Goal: Task Accomplishment & Management: Manage account settings

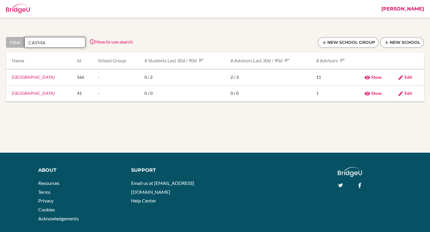
click at [65, 45] on input "CAYMA" at bounding box center [54, 42] width 61 height 11
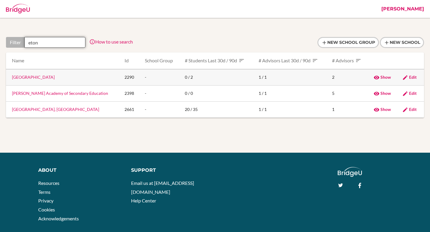
type input "eton"
click at [18, 79] on link "Eton School" at bounding box center [33, 77] width 43 height 5
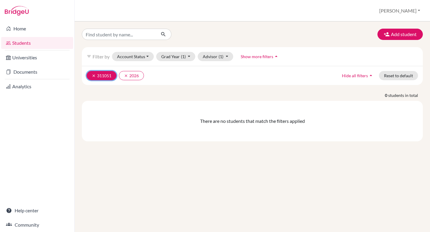
click at [92, 75] on icon "clear" at bounding box center [94, 76] width 4 height 4
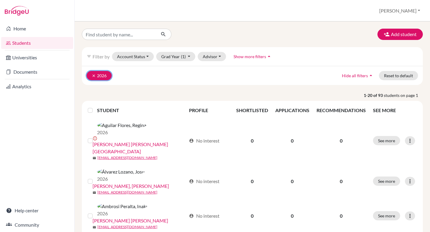
click at [94, 76] on icon "clear" at bounding box center [94, 76] width 4 height 4
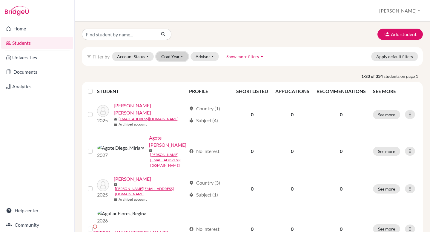
click at [172, 55] on button "Grad Year" at bounding box center [172, 56] width 32 height 9
click at [174, 81] on span "2026" at bounding box center [169, 78] width 11 height 7
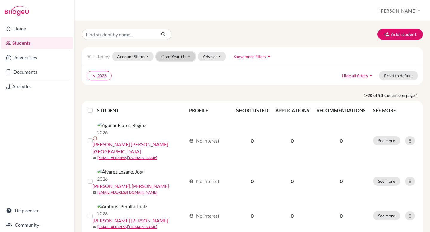
click at [183, 56] on span "(1)" at bounding box center [183, 56] width 5 height 5
click at [169, 89] on span "2025" at bounding box center [169, 88] width 11 height 7
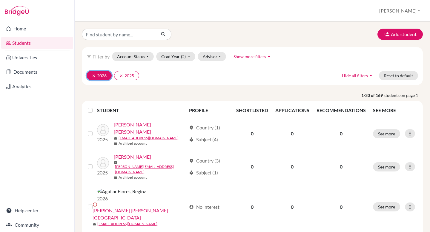
click at [93, 75] on icon "clear" at bounding box center [94, 76] width 4 height 4
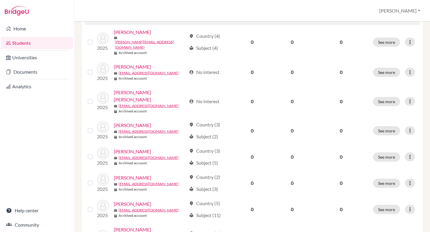
scroll to position [451, 0]
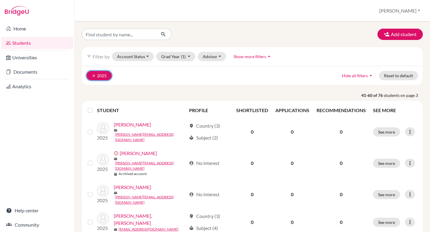
click at [90, 77] on button "clear 2025" at bounding box center [99, 75] width 25 height 9
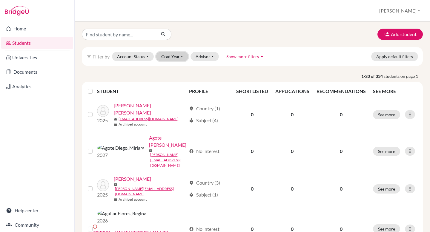
click at [172, 58] on button "Grad Year" at bounding box center [172, 56] width 32 height 9
click at [30, 28] on link "Home" at bounding box center [37, 29] width 72 height 12
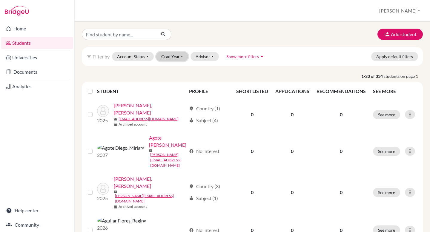
click at [176, 58] on button "Grad Year" at bounding box center [172, 56] width 32 height 9
click at [174, 70] on span "2027" at bounding box center [169, 69] width 11 height 7
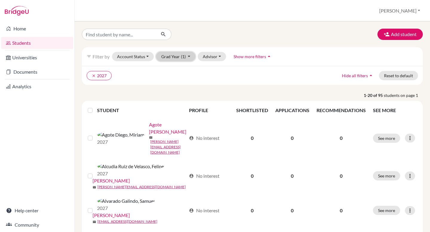
click at [179, 56] on button "Grad Year (1)" at bounding box center [175, 56] width 39 height 9
click at [256, 81] on div "clear 2027 Hide all filters arrow_drop_up Reset to default" at bounding box center [252, 75] width 341 height 19
click at [410, 12] on button "[PERSON_NAME]" at bounding box center [399, 10] width 46 height 11
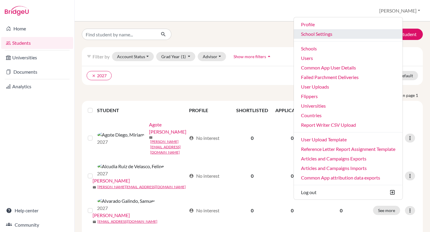
click at [361, 35] on link "School Settings" at bounding box center [348, 34] width 109 height 10
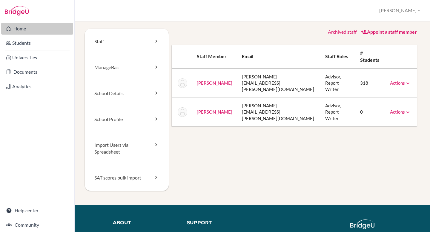
click at [40, 31] on link "Home" at bounding box center [37, 29] width 72 height 12
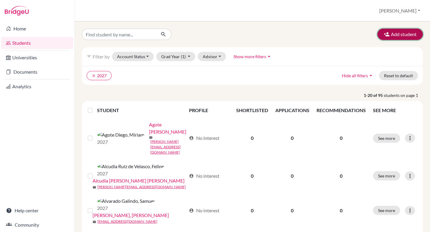
click at [400, 36] on button "Add student" at bounding box center [399, 34] width 45 height 11
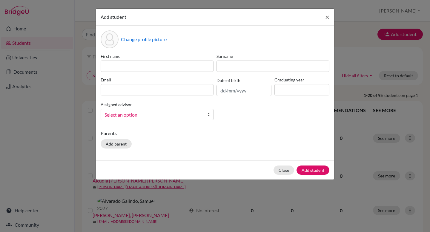
click at [195, 115] on span "Select an option" at bounding box center [152, 115] width 97 height 8
click at [244, 135] on p "Parents" at bounding box center [215, 133] width 229 height 7
click at [326, 16] on span "×" at bounding box center [327, 17] width 4 height 9
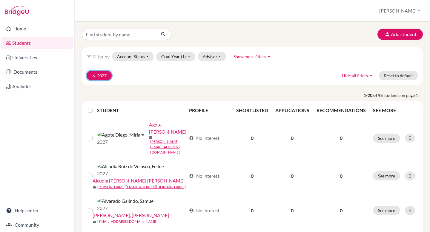
click at [92, 75] on icon "clear" at bounding box center [94, 76] width 4 height 4
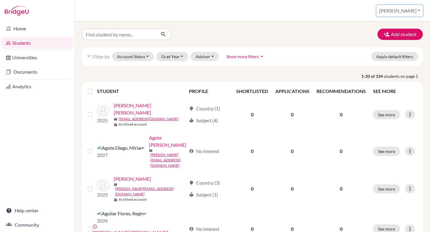
click at [411, 12] on button "Federico" at bounding box center [399, 10] width 46 height 11
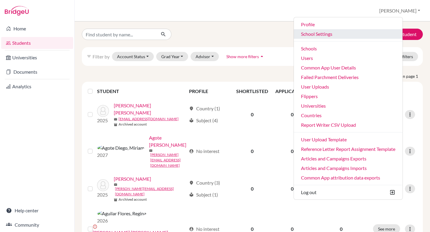
click at [340, 35] on link "School Settings" at bounding box center [348, 34] width 109 height 10
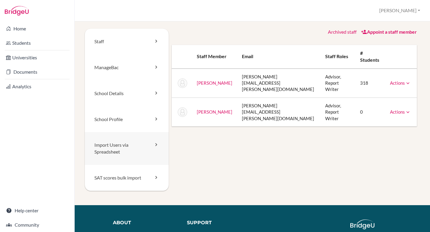
click at [113, 151] on link "Import Users via Spreadsheet" at bounding box center [127, 148] width 84 height 33
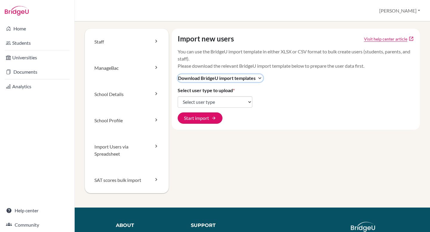
click at [261, 79] on icon "expand_more" at bounding box center [260, 78] width 6 height 6
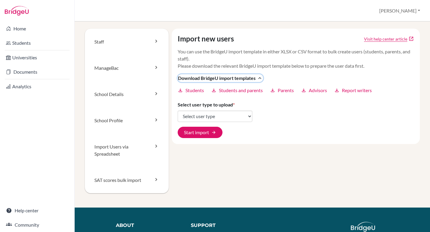
click at [259, 80] on icon "expand_less" at bounding box center [260, 78] width 6 height 6
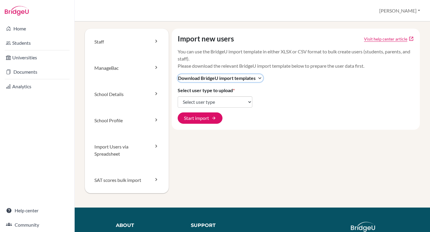
click at [259, 80] on icon "expand_more" at bounding box center [260, 78] width 6 height 6
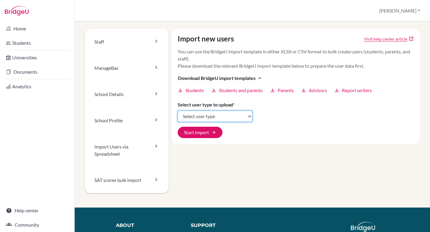
click at [207, 118] on select "Select user type Students Students and parents Parents Advisors Report writers" at bounding box center [215, 116] width 75 height 11
select select "students"
click at [178, 111] on select "Select user type Students Students and parents Parents Advisors Report writers" at bounding box center [215, 116] width 75 height 11
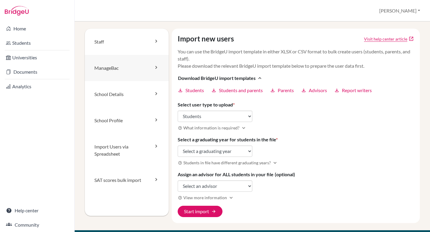
click at [153, 72] on link "ManageBac" at bounding box center [127, 68] width 84 height 26
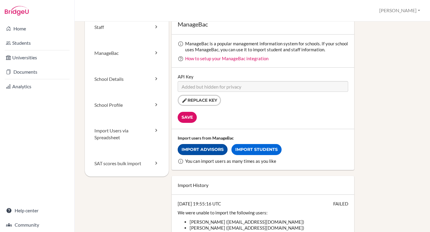
scroll to position [40, 0]
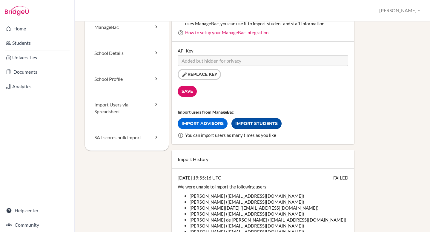
click at [257, 124] on link "Import Students" at bounding box center [256, 123] width 50 height 11
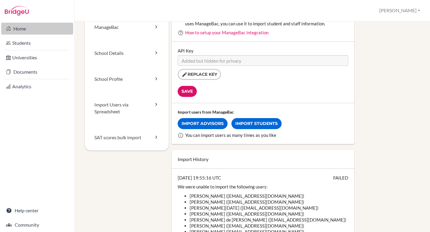
click at [27, 27] on link "Home" at bounding box center [37, 29] width 72 height 12
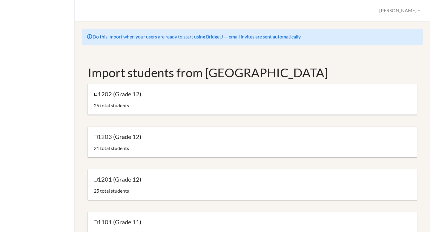
click at [96, 95] on input "1202 (Grade 12)" at bounding box center [96, 94] width 4 height 4
click at [95, 95] on input "1202 (Grade 12)" at bounding box center [96, 94] width 4 height 4
checkbox input "false"
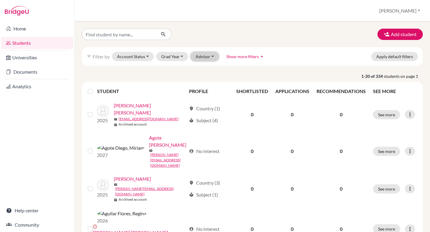
click at [208, 58] on button "Advisor" at bounding box center [204, 56] width 28 height 9
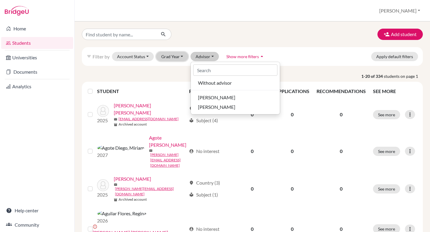
click at [173, 54] on button "Grad Year" at bounding box center [172, 56] width 32 height 9
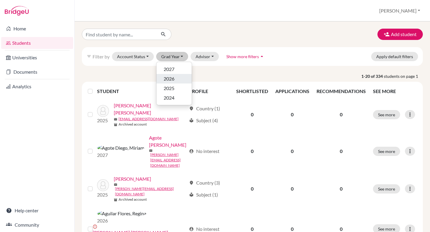
click at [169, 78] on span "2026" at bounding box center [169, 78] width 11 height 7
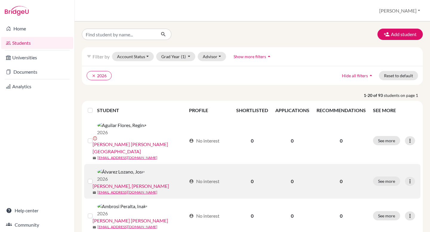
click at [149, 183] on link "[PERSON_NAME], [PERSON_NAME]" at bounding box center [130, 186] width 76 height 7
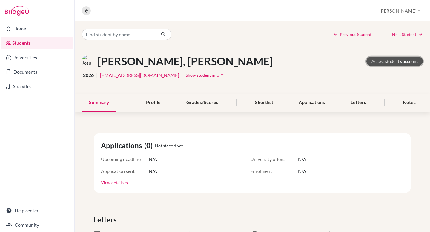
click at [402, 62] on link "Access student's account" at bounding box center [394, 61] width 56 height 9
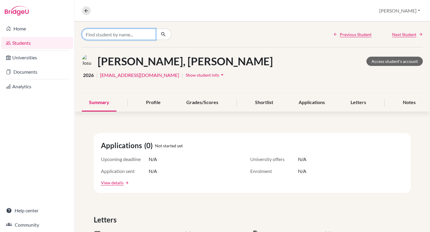
click at [120, 33] on input "Find student by name..." at bounding box center [119, 34] width 74 height 11
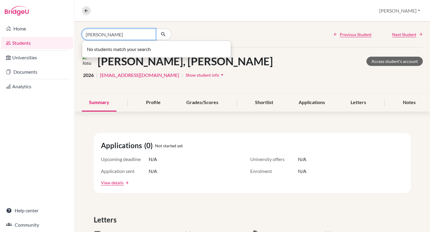
type input "kim"
click at [412, 10] on button "Federico" at bounding box center [399, 10] width 46 height 11
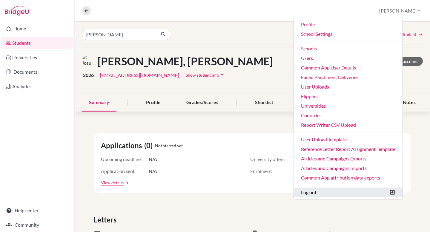
click at [339, 189] on button "Log out" at bounding box center [348, 193] width 109 height 10
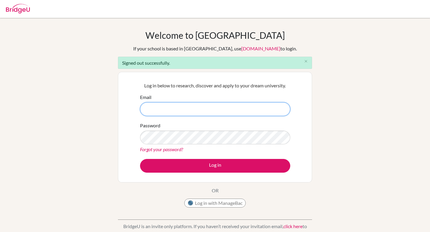
type input "[PERSON_NAME][EMAIL_ADDRESS][DOMAIN_NAME]"
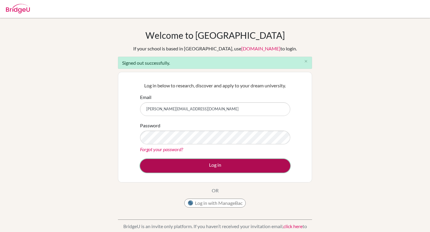
click at [213, 165] on button "Log in" at bounding box center [215, 166] width 150 height 14
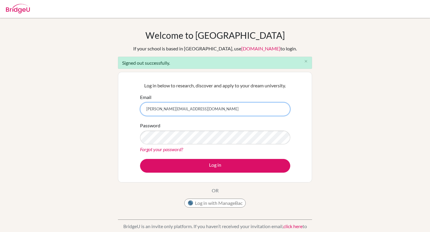
click at [188, 109] on input "[PERSON_NAME][EMAIL_ADDRESS][DOMAIN_NAME]" at bounding box center [215, 109] width 150 height 14
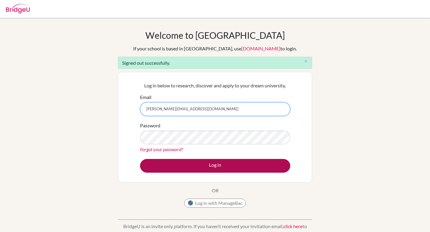
type input "federico.stamatti@bridge-u.com"
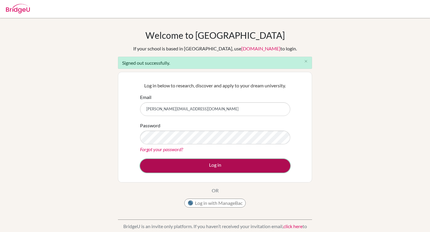
click at [218, 166] on button "Log in" at bounding box center [215, 166] width 150 height 14
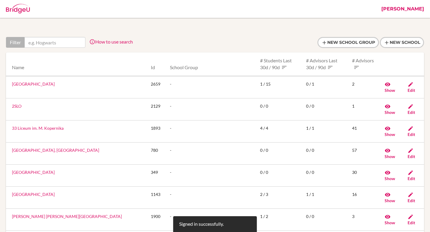
click at [51, 38] on input "text" at bounding box center [54, 42] width 61 height 11
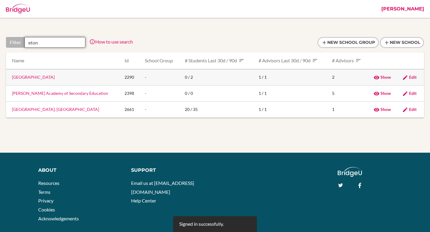
type input "eton"
click at [29, 79] on link "Eton School" at bounding box center [33, 77] width 43 height 5
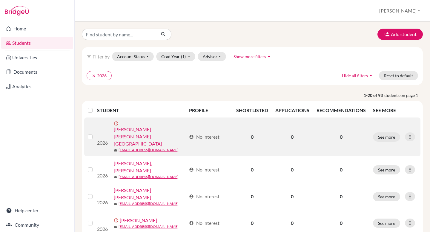
scroll to position [30, 0]
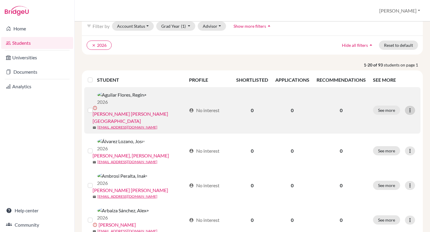
click at [409, 107] on icon at bounding box center [410, 110] width 6 height 6
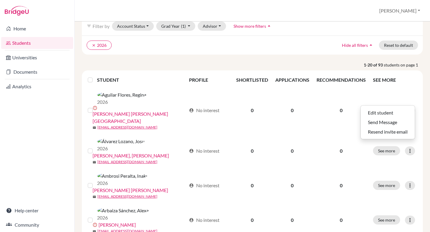
click at [150, 68] on p "1-20 of 93 students on page 1" at bounding box center [252, 65] width 350 height 6
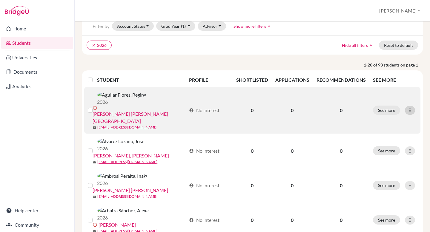
click at [409, 107] on icon at bounding box center [410, 110] width 6 height 6
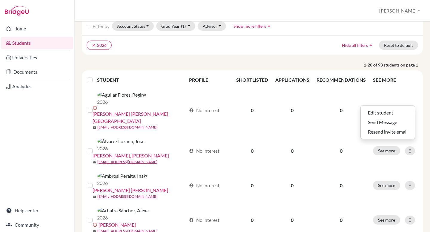
click at [270, 27] on icon "arrow_drop_up" at bounding box center [269, 26] width 6 height 6
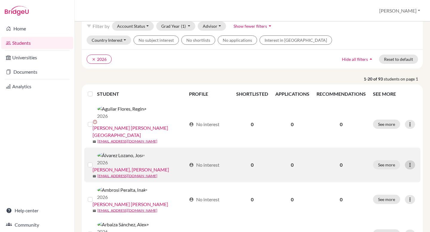
click at [412, 162] on icon at bounding box center [410, 165] width 6 height 6
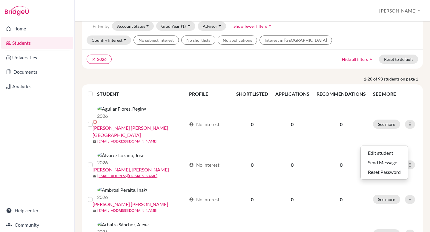
click at [95, 90] on label at bounding box center [95, 90] width 0 height 0
click at [0, 0] on input "checkbox" at bounding box center [0, 0] width 0 height 0
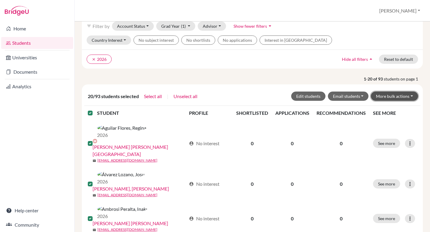
click at [404, 95] on button "More bulk actions" at bounding box center [394, 96] width 47 height 9
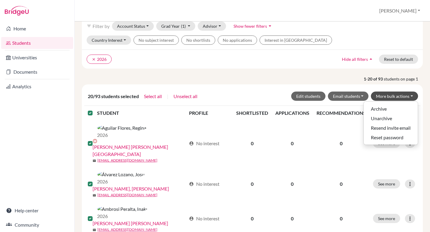
click at [254, 64] on div "clear 2026 Hide all filters arrow_drop_up Reset to default" at bounding box center [252, 59] width 341 height 19
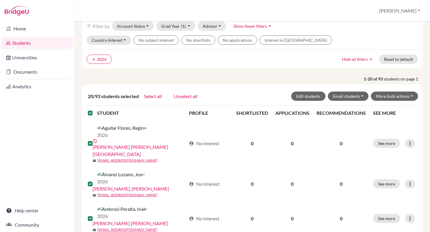
click at [95, 110] on label at bounding box center [95, 110] width 0 height 0
click at [0, 0] on input "checkbox" at bounding box center [0, 0] width 0 height 0
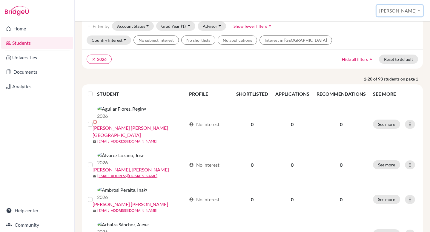
click at [410, 13] on button "Federico" at bounding box center [399, 10] width 46 height 11
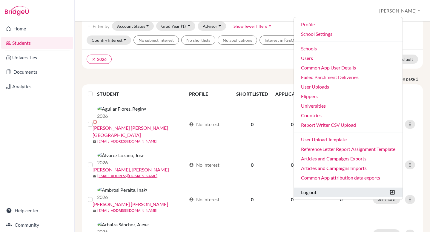
click at [334, 194] on button "Log out" at bounding box center [348, 193] width 109 height 10
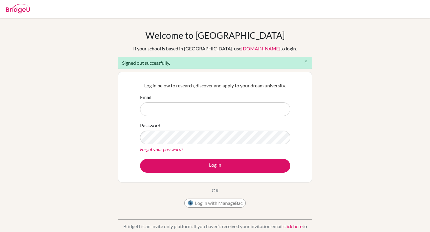
click at [355, 106] on div "Welcome to [GEOGRAPHIC_DATA] If your school is based in [GEOGRAPHIC_DATA], use …" at bounding box center [215, 135] width 430 height 210
click at [169, 108] on input "Email" at bounding box center [215, 109] width 150 height 14
click at [159, 149] on link "Forgot your password?" at bounding box center [161, 150] width 43 height 6
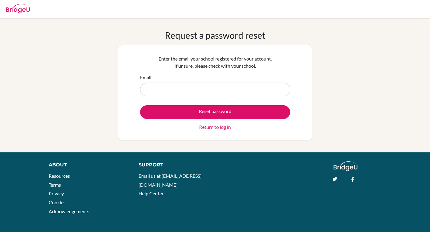
click at [118, 109] on div "Request a password reset Enter the email your school registered for your accoun…" at bounding box center [215, 85] width 430 height 111
